Goal: Register for event/course

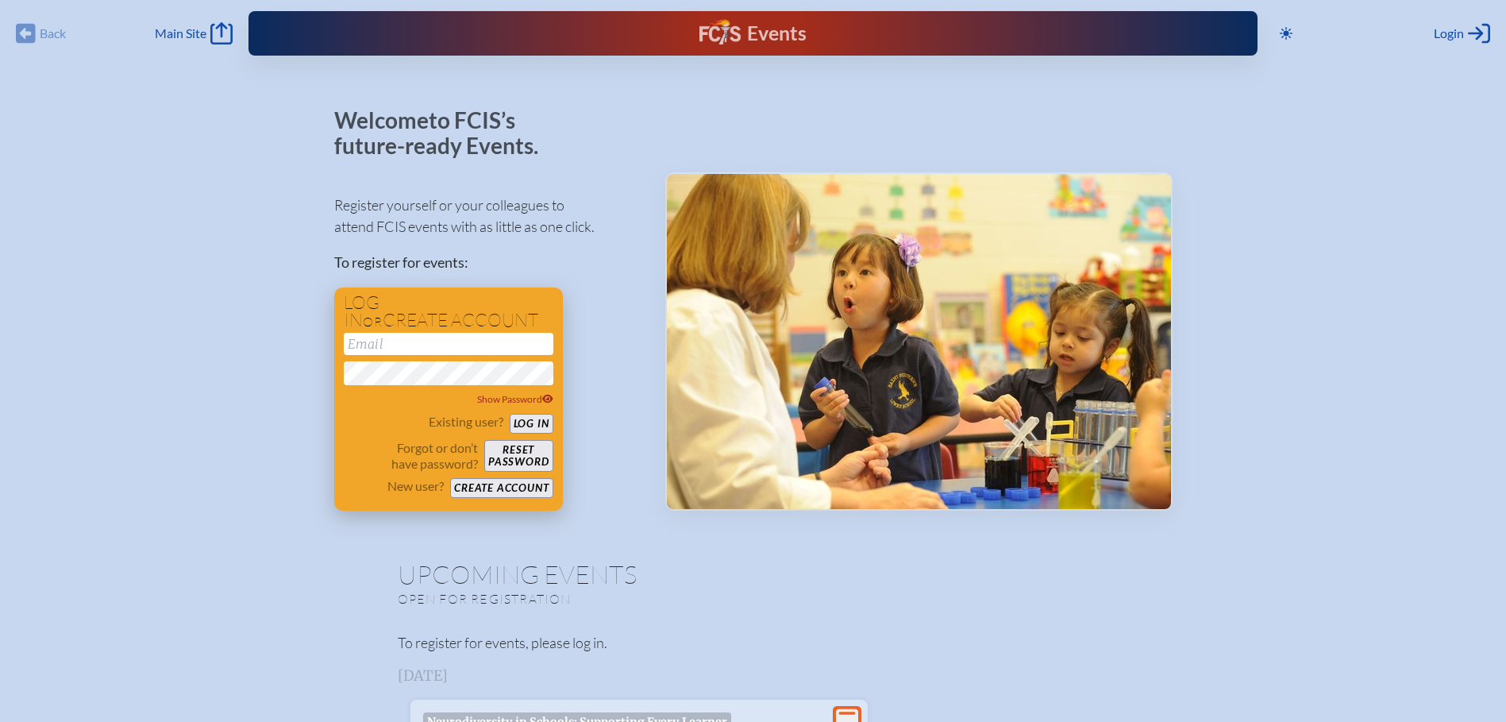
type input "[EMAIL_ADDRESS][DOMAIN_NAME]"
click at [533, 419] on button "Log in" at bounding box center [532, 424] width 44 height 20
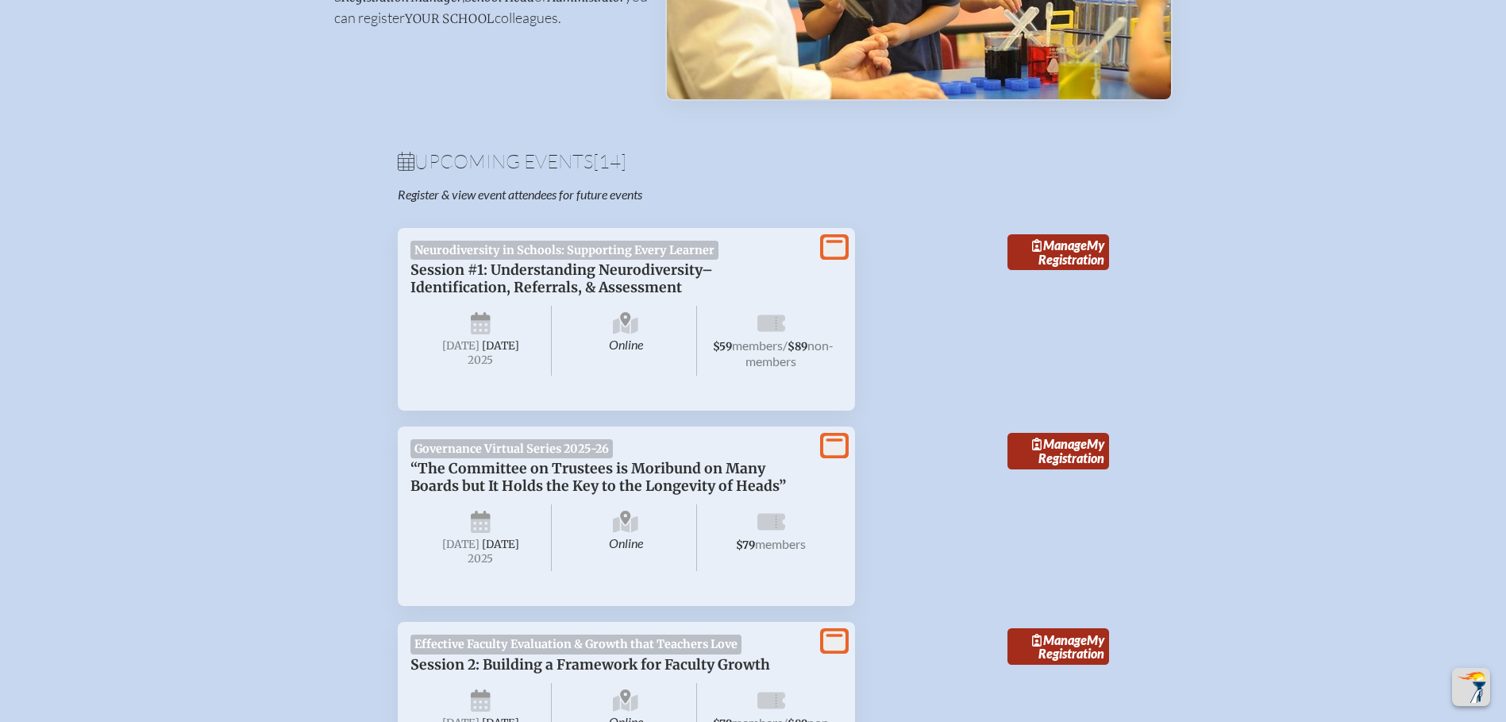
scroll to position [449, 0]
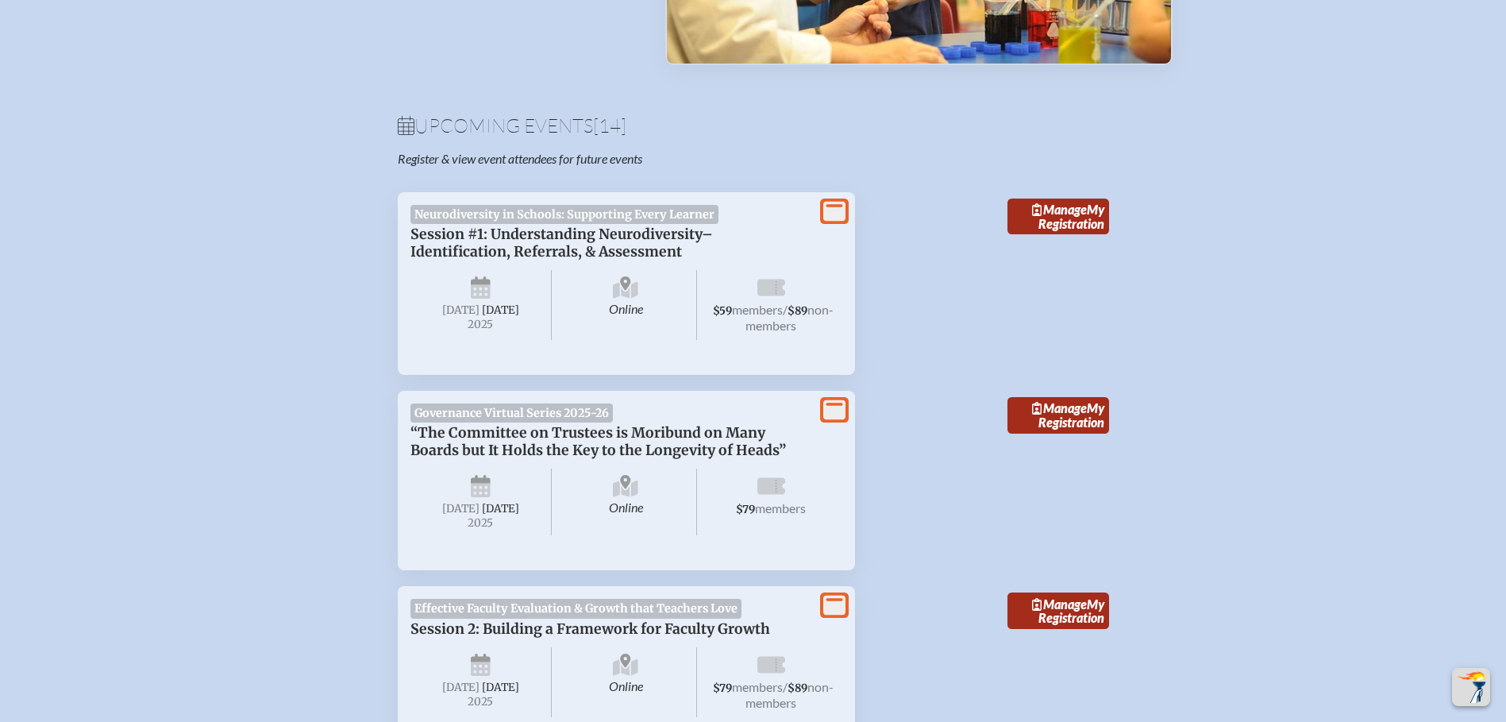
click at [598, 224] on span "Neurodiversity in Schools: Supporting Every Learner" at bounding box center [565, 214] width 309 height 19
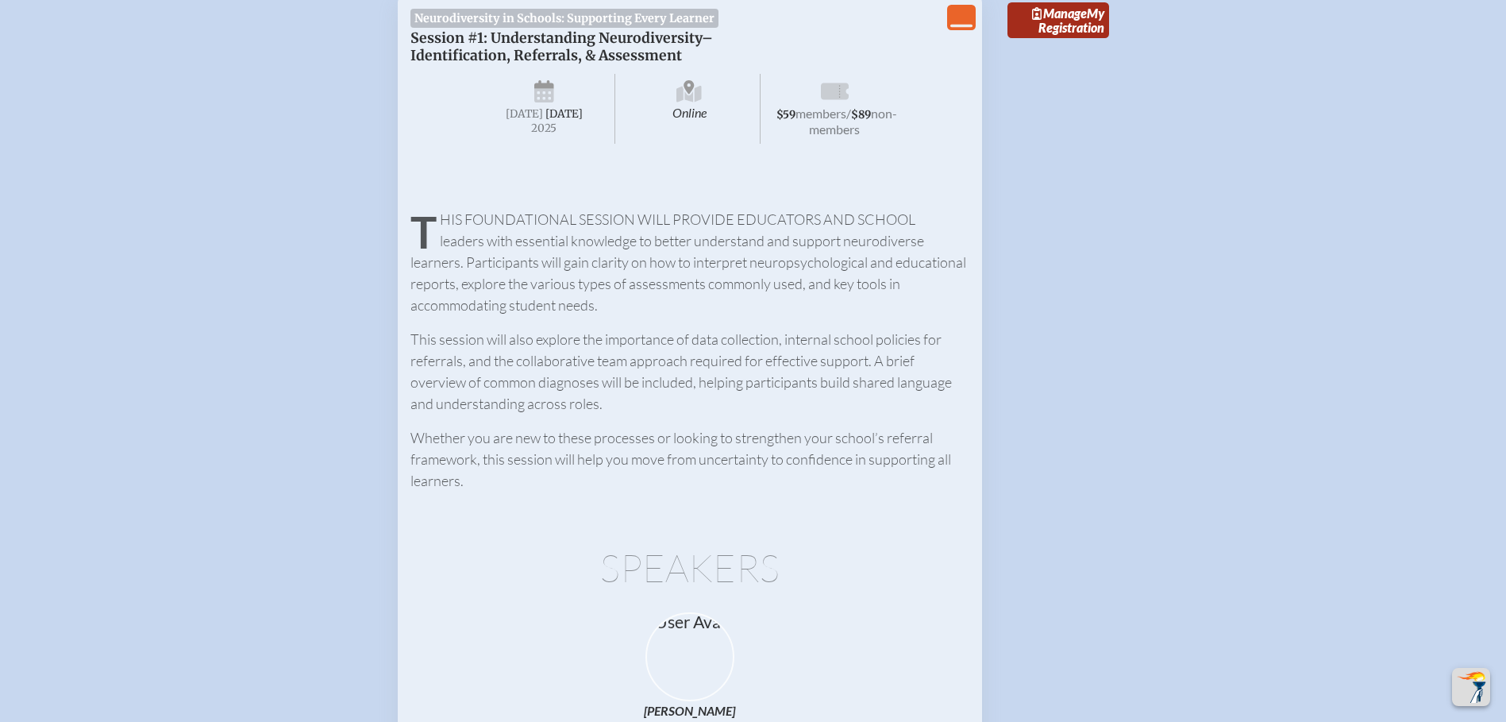
scroll to position [567, 0]
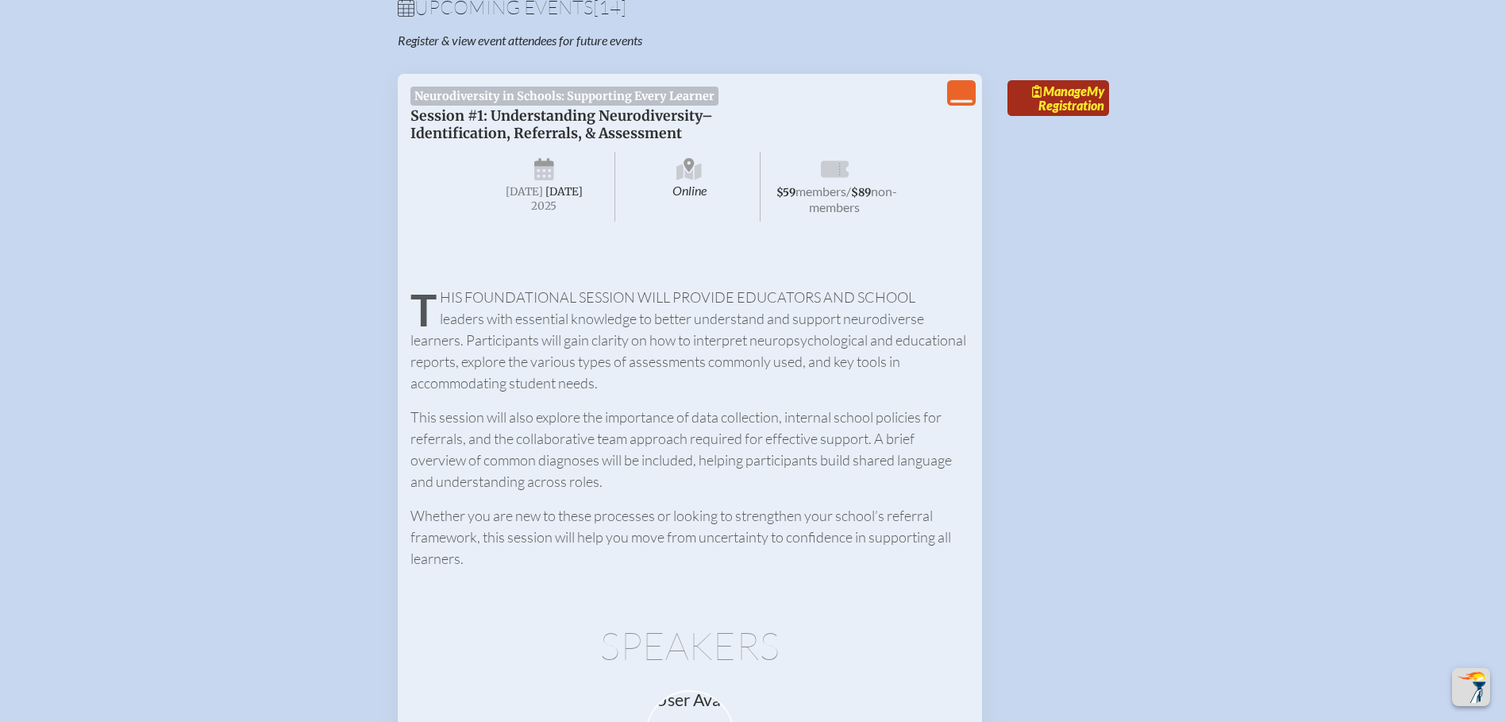
click at [1046, 107] on link "Manage My Registration" at bounding box center [1059, 98] width 102 height 37
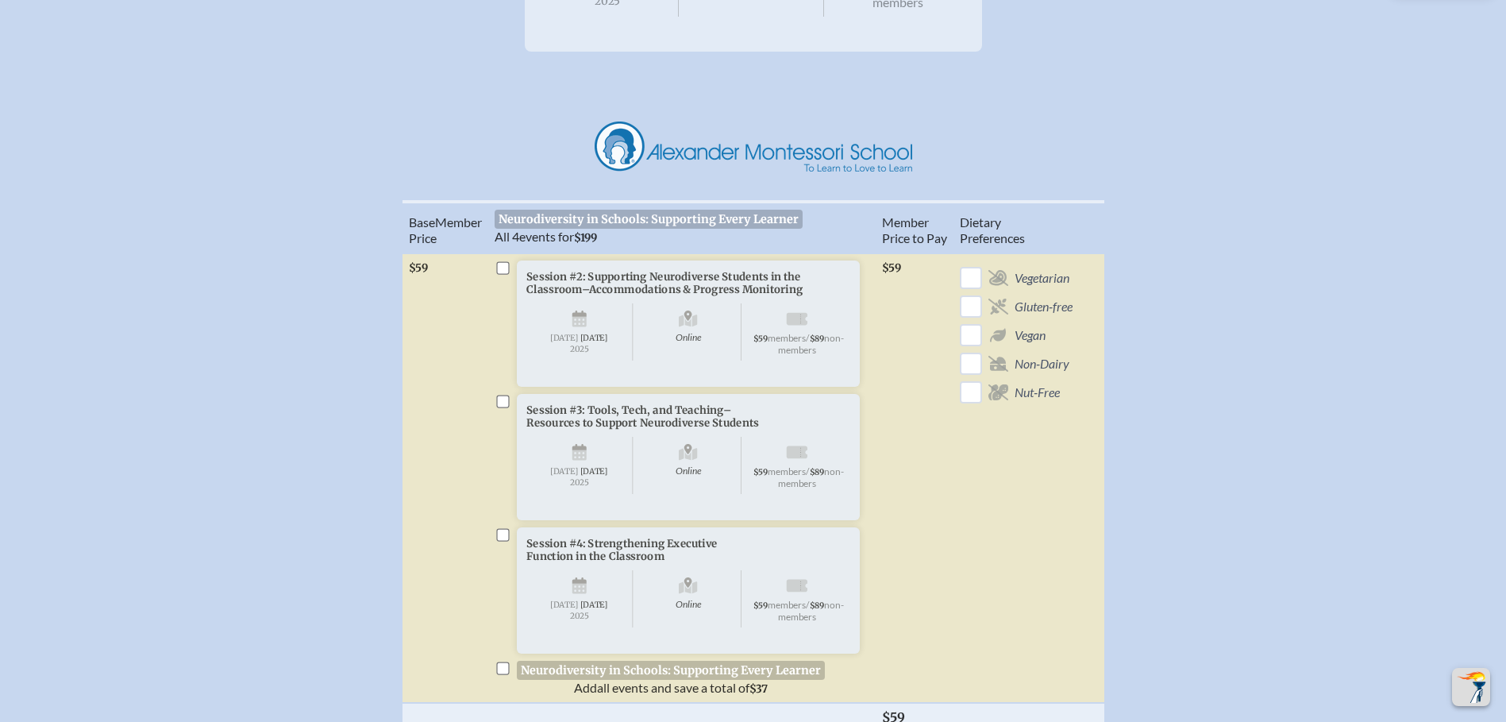
scroll to position [437, 0]
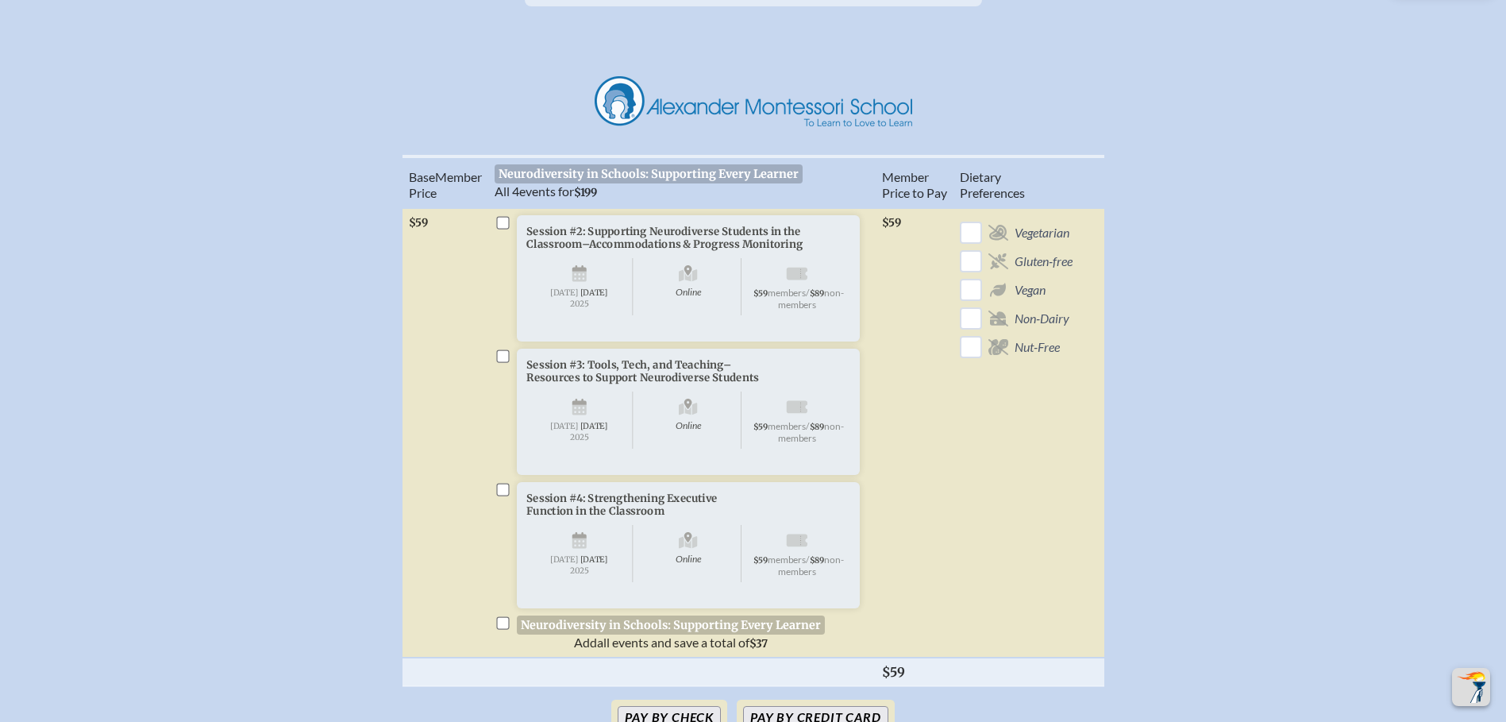
click at [504, 229] on input "checkbox" at bounding box center [502, 222] width 13 height 13
checkbox input "true"
click at [502, 362] on input "checkbox" at bounding box center [502, 355] width 13 height 13
checkbox input "true"
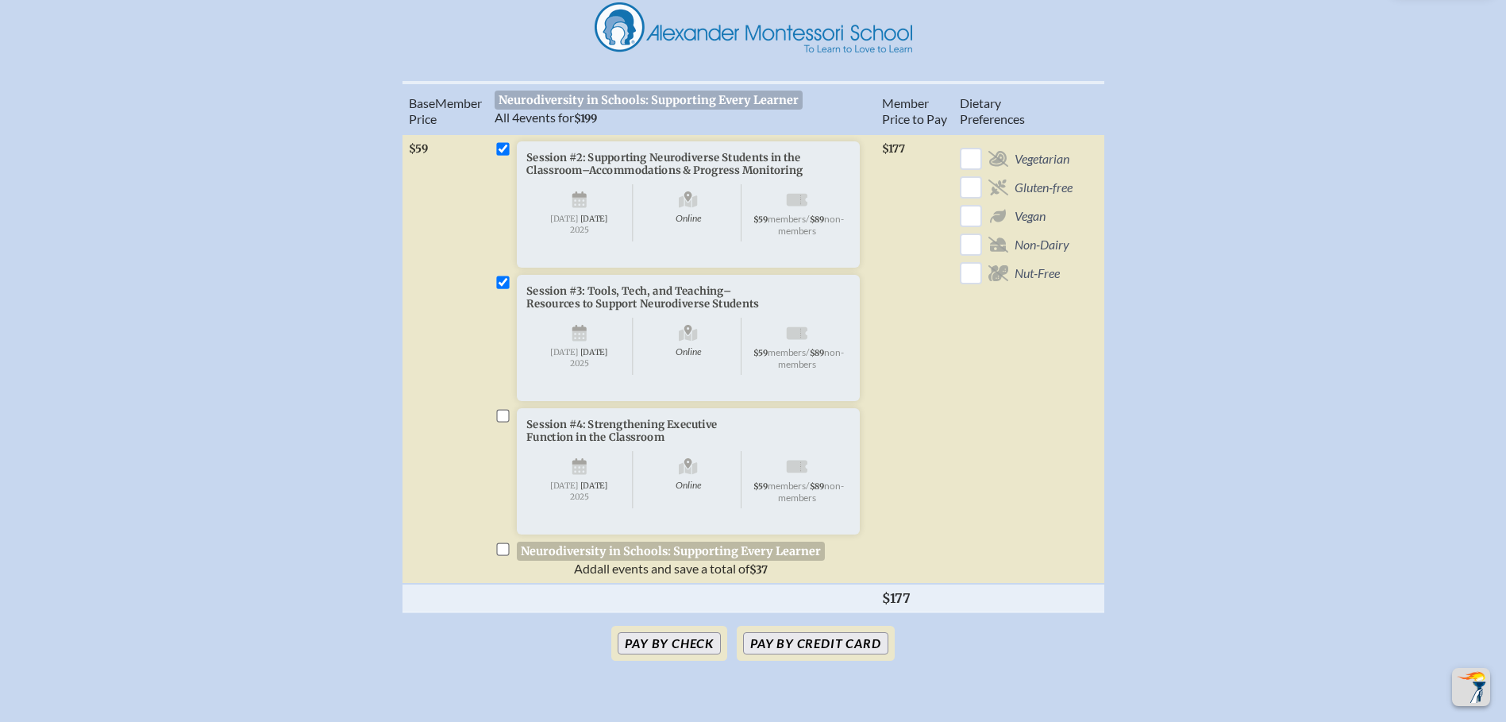
scroll to position [515, 0]
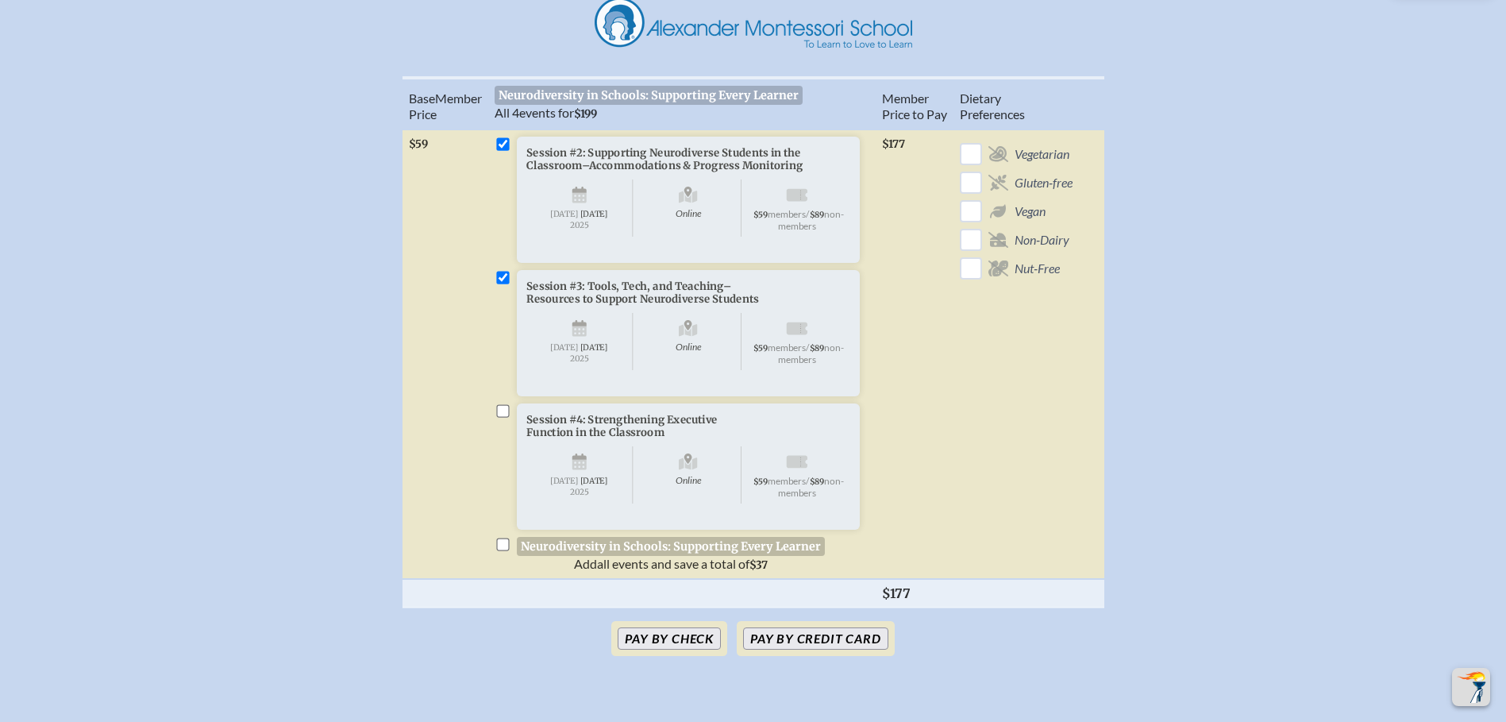
click at [507, 417] on input "checkbox" at bounding box center [502, 410] width 13 height 13
checkbox input "true"
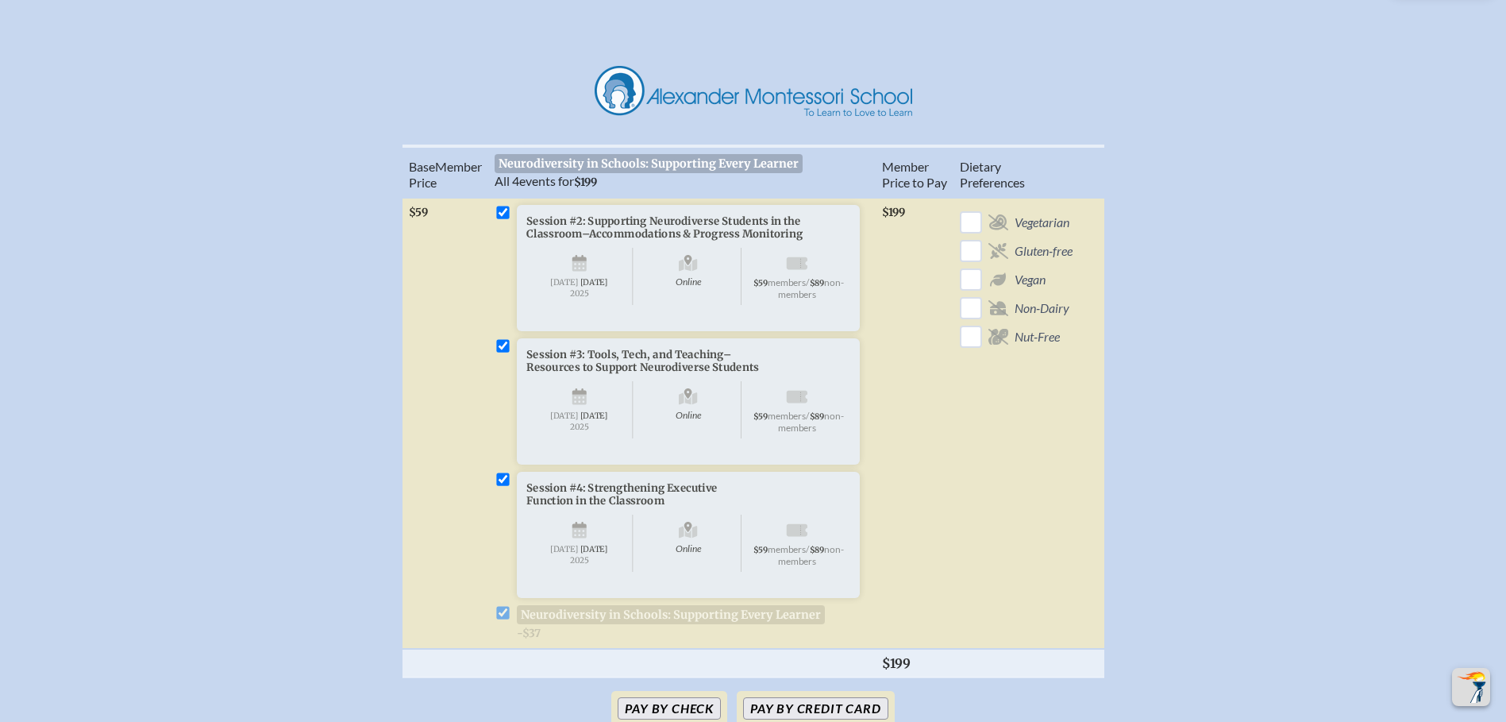
scroll to position [631, 0]
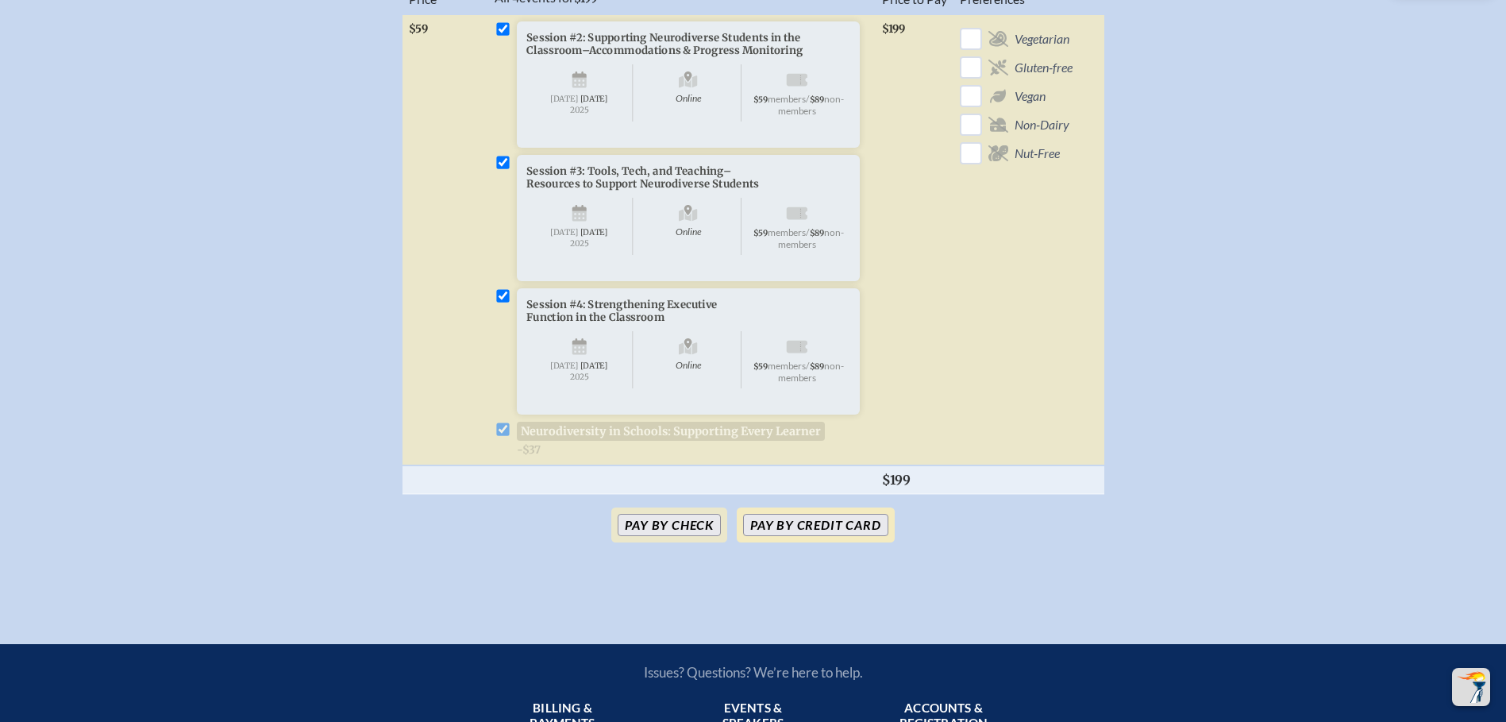
click at [843, 536] on button "Pay by Credit Card" at bounding box center [815, 525] width 145 height 22
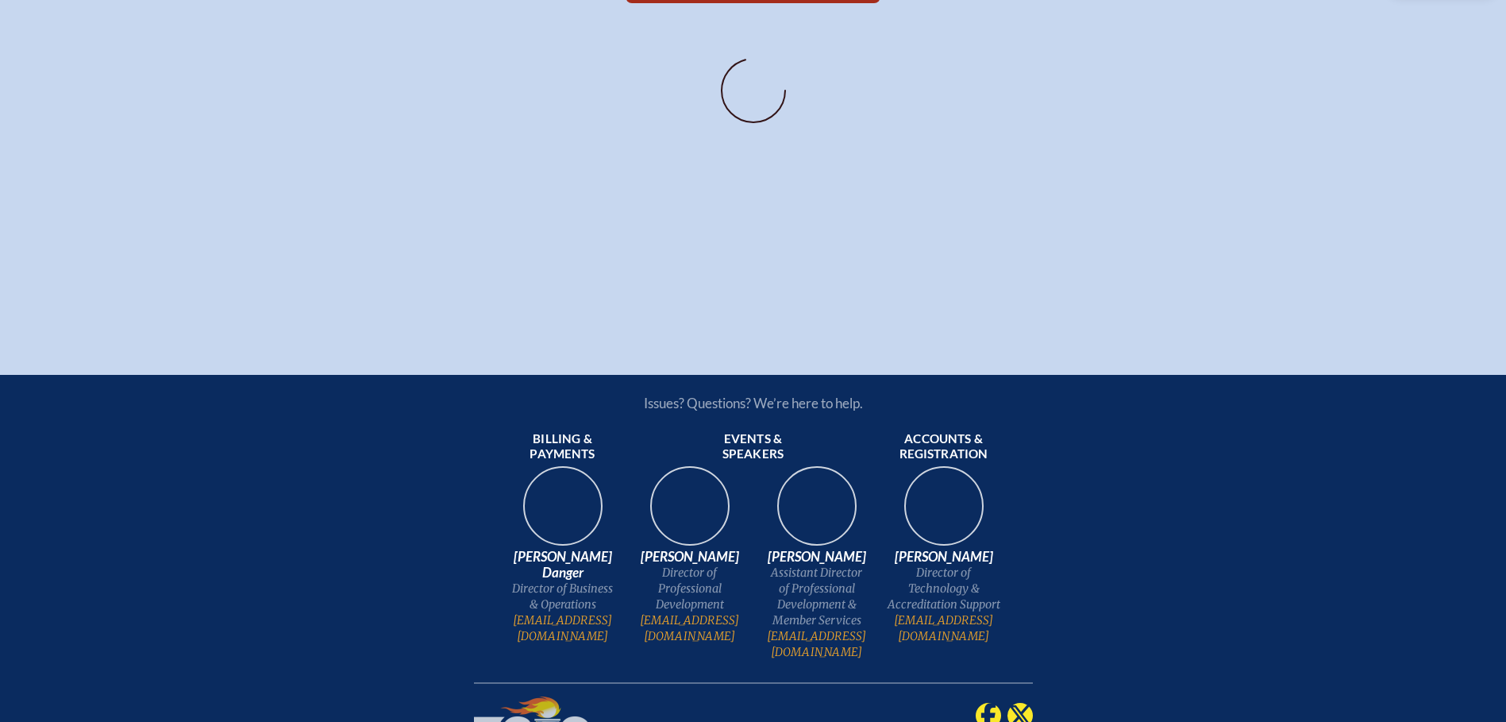
scroll to position [110, 0]
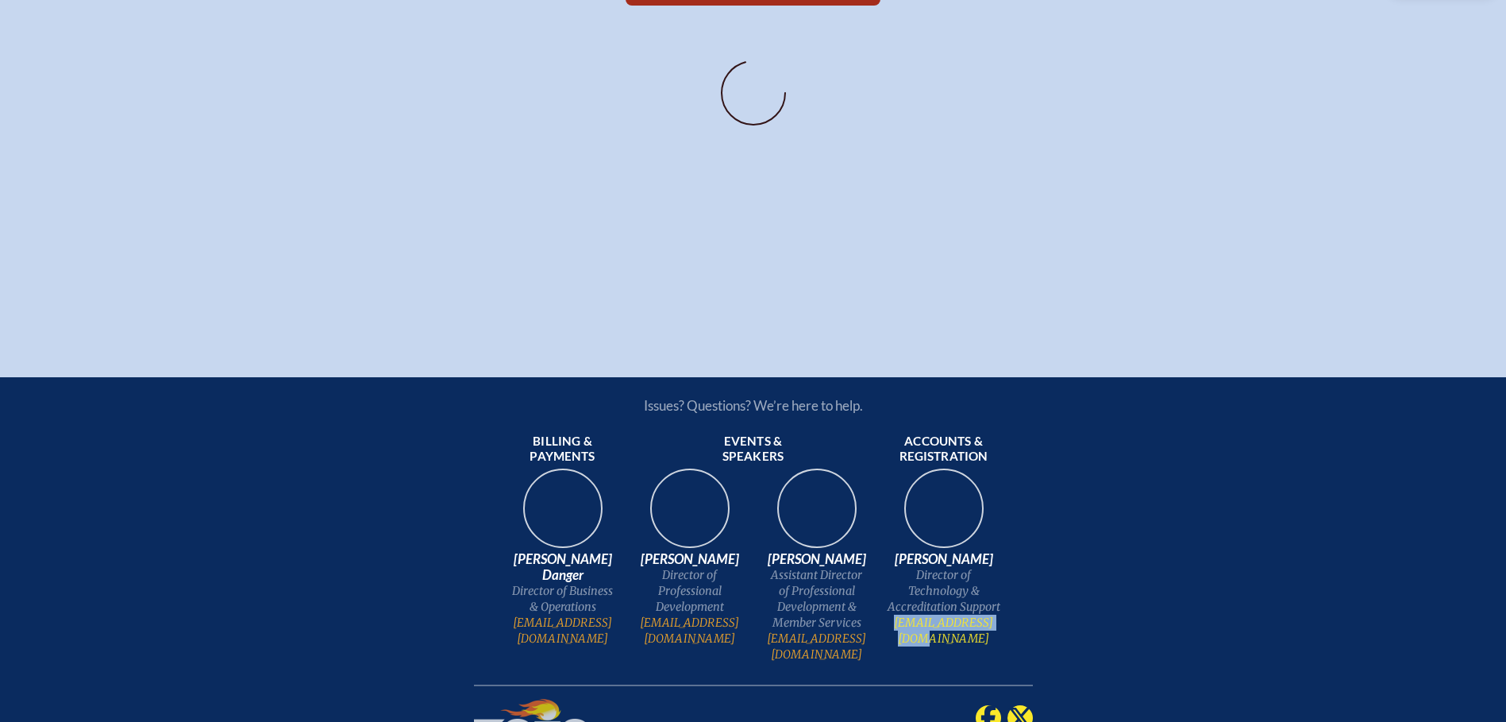
drag, startPoint x: 1007, startPoint y: 633, endPoint x: 897, endPoint y: 641, distance: 109.9
click at [897, 641] on ul "Billing & payments Keara Danger Director of Business & Operations kdanger@fcis.…" at bounding box center [753, 544] width 559 height 235
drag, startPoint x: 897, startPoint y: 641, endPoint x: 936, endPoint y: 633, distance: 39.7
copy link "[EMAIL_ADDRESS][DOMAIN_NAME]"
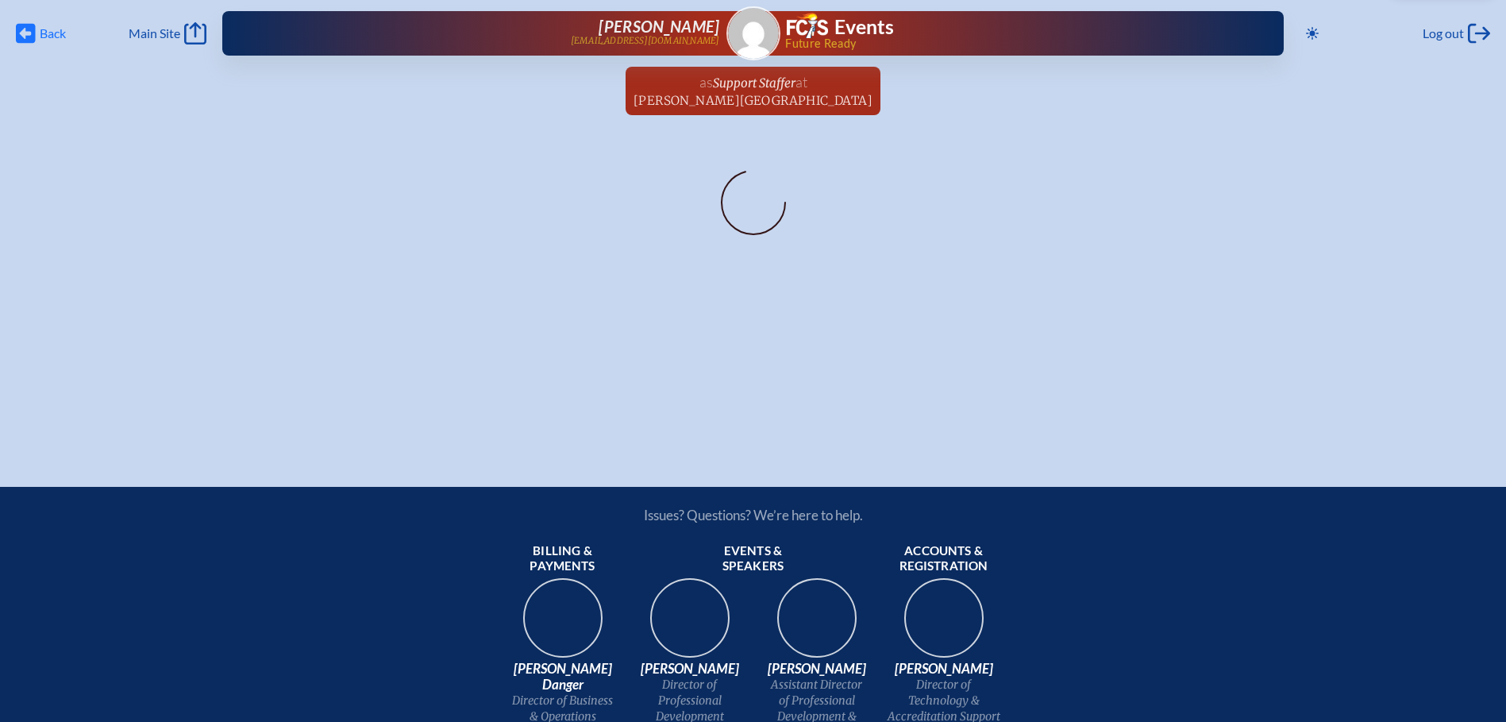
click at [48, 41] on span "Back" at bounding box center [53, 33] width 26 height 16
click at [1457, 36] on span "Log out" at bounding box center [1443, 33] width 41 height 16
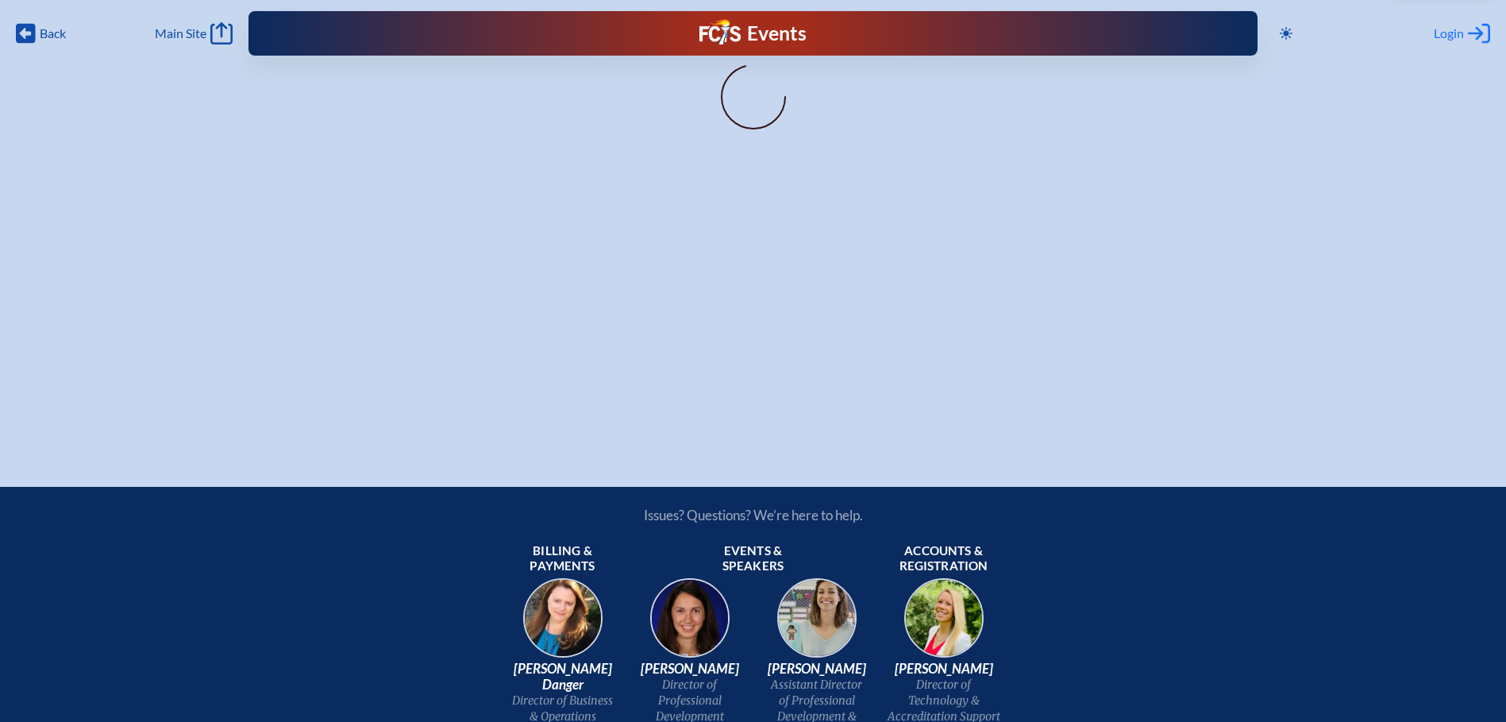
type input "[EMAIL_ADDRESS][DOMAIN_NAME]"
click at [1455, 34] on span "Login" at bounding box center [1449, 33] width 30 height 16
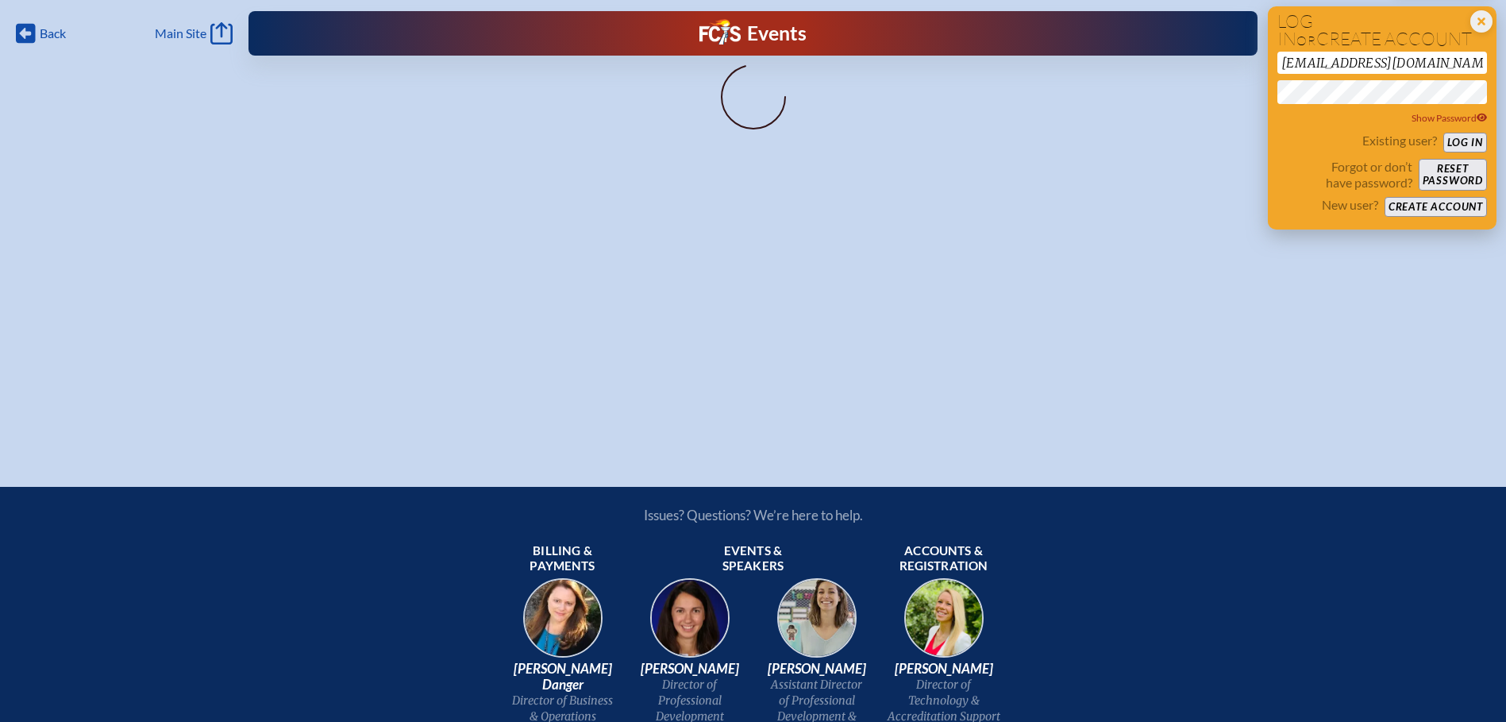
click at [1463, 144] on button "Log in" at bounding box center [1466, 143] width 44 height 20
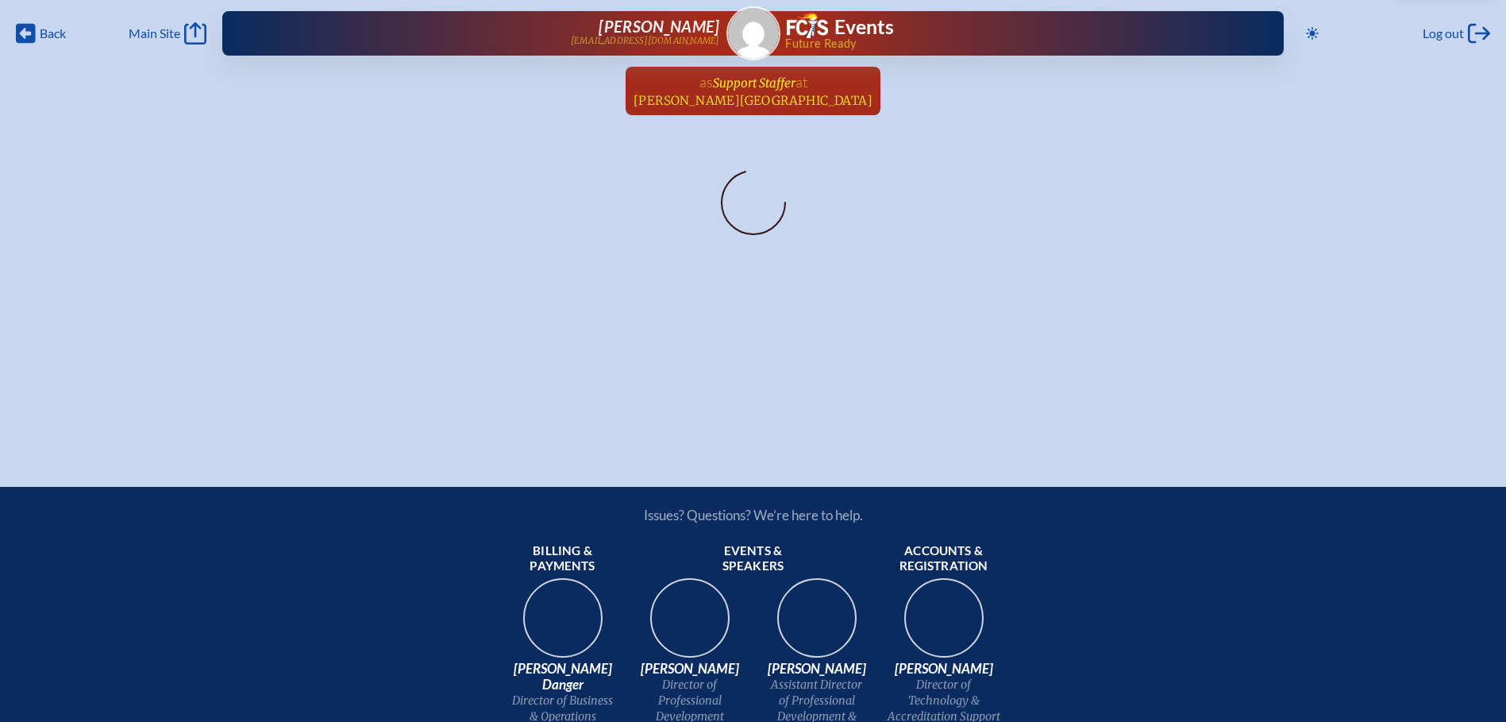
click at [787, 89] on span "Support Staffer" at bounding box center [754, 82] width 83 height 15
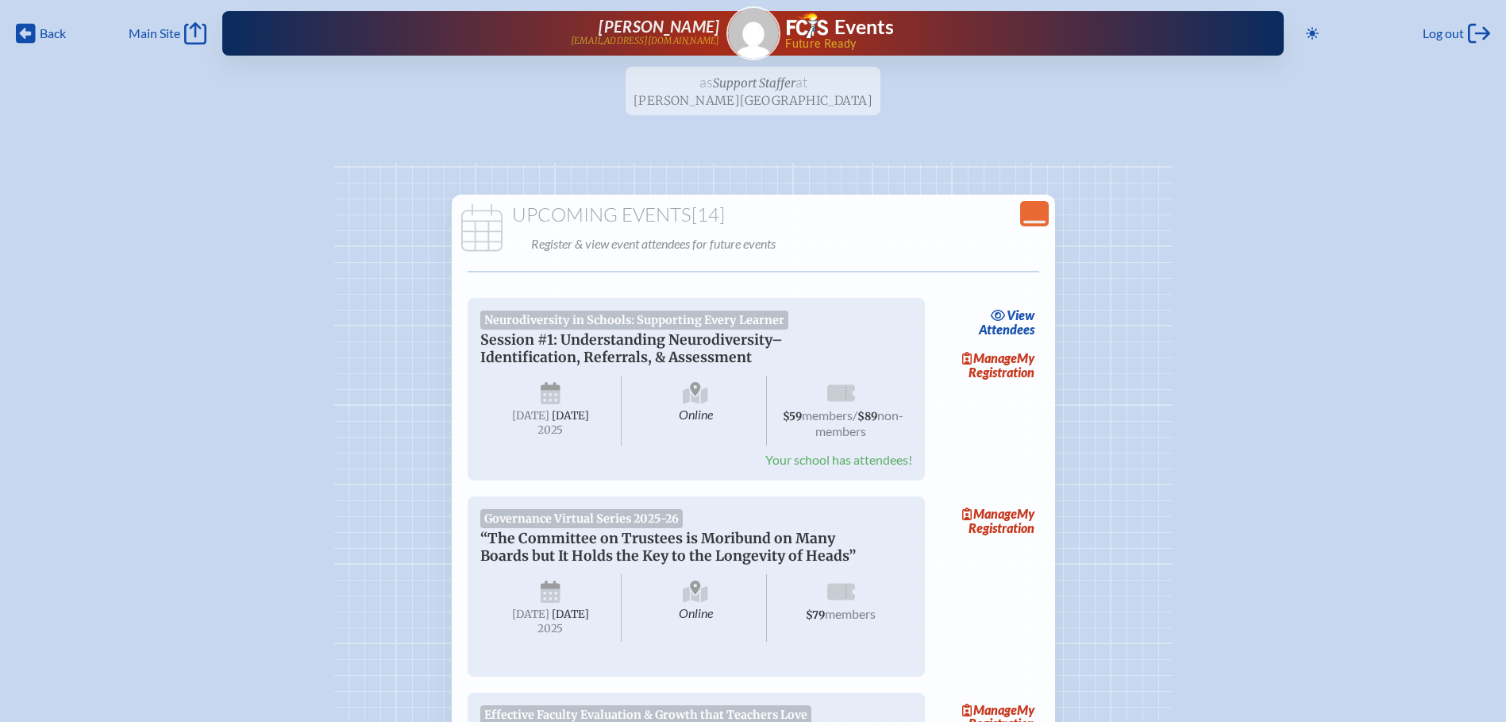
scroll to position [63, 0]
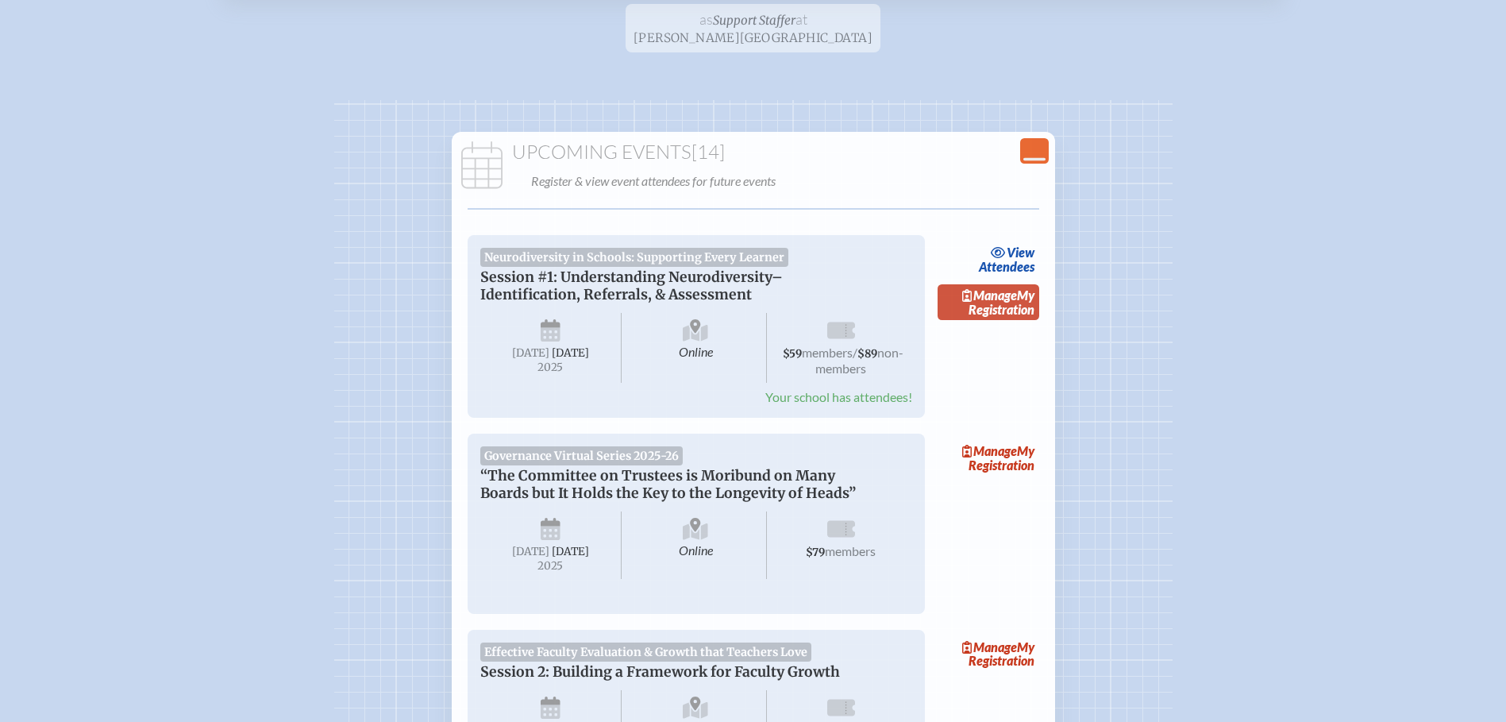
click at [989, 309] on link "Manage My Registration" at bounding box center [989, 302] width 102 height 37
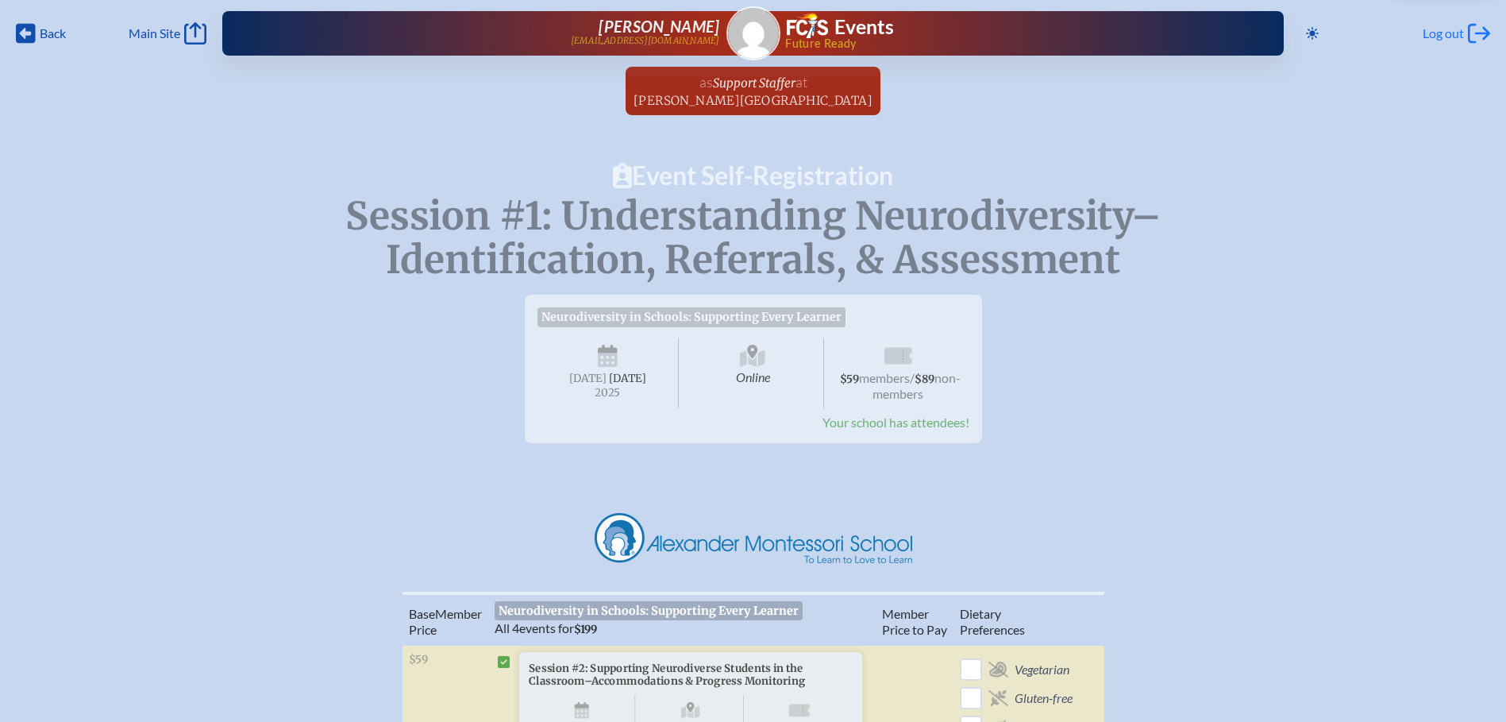
click at [1449, 26] on span "Log out" at bounding box center [1443, 33] width 41 height 16
